Goal: Task Accomplishment & Management: Manage account settings

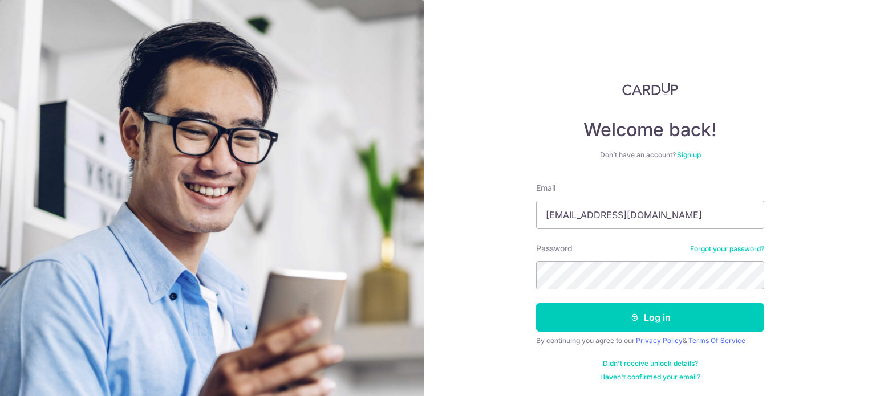
type input "[EMAIL_ADDRESS][DOMAIN_NAME]"
click at [536, 303] on button "Log in" at bounding box center [650, 317] width 228 height 29
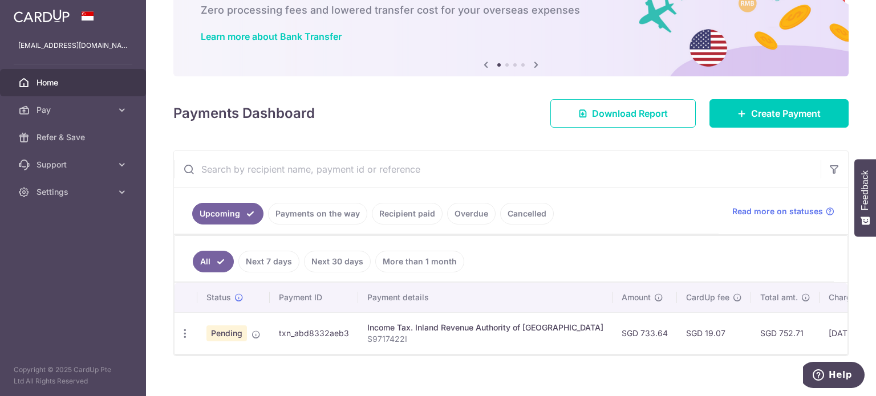
scroll to position [87, 0]
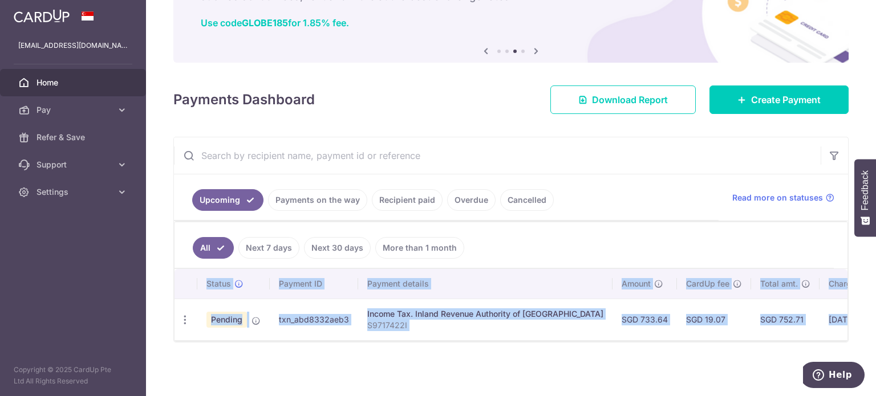
drag, startPoint x: 582, startPoint y: 341, endPoint x: 586, endPoint y: 337, distance: 6.1
click at [584, 340] on div "Status Payment ID Payment details Amount CardUp fee Total amt. Charge date Due …" at bounding box center [511, 305] width 673 height 72
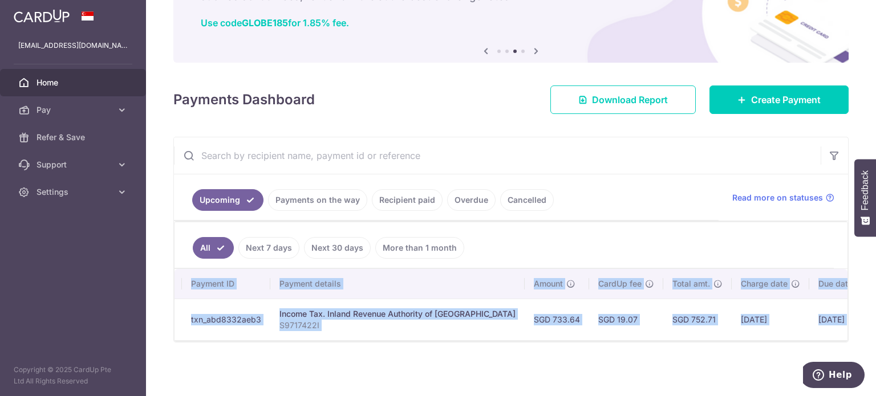
scroll to position [0, 87]
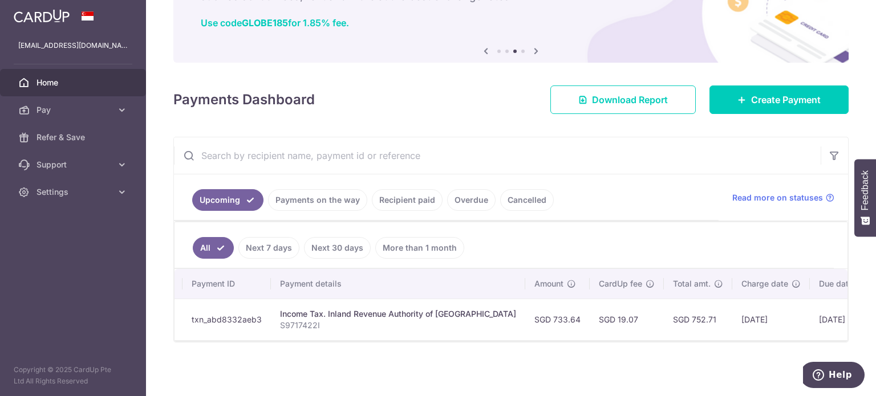
click at [674, 192] on ul "Upcoming Payments on the way Recipient paid Overdue Cancelled" at bounding box center [446, 198] width 545 height 46
click at [90, 139] on span "Refer & Save" at bounding box center [74, 137] width 75 height 11
